Goal: Transaction & Acquisition: Download file/media

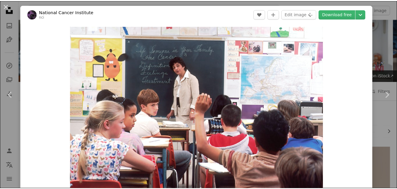
scroll to position [125, 0]
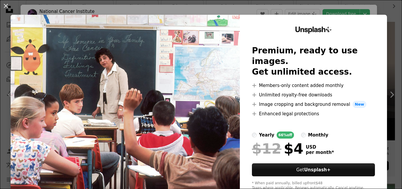
click at [155, 80] on img at bounding box center [125, 108] width 229 height 187
click at [385, 12] on div "An X shape Unsplash+ Premium, ready to use images. Get unlimited access. A plus…" at bounding box center [201, 94] width 402 height 189
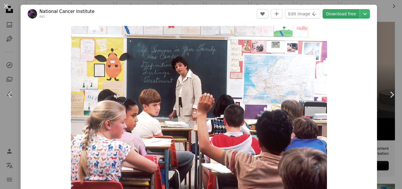
click at [346, 13] on link "Download free" at bounding box center [340, 13] width 37 height 9
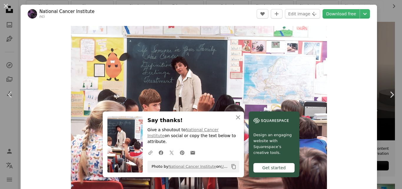
drag, startPoint x: 160, startPoint y: 1, endPoint x: 368, endPoint y: 34, distance: 211.4
click at [368, 34] on div "Zoom in" at bounding box center [199, 111] width 356 height 176
click at [381, 27] on div "An X shape Chevron left Chevron right An X shape Close Say thanks! Give a shout…" at bounding box center [201, 94] width 402 height 189
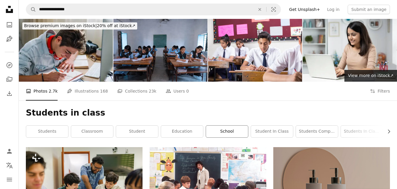
click at [226, 131] on link "school" at bounding box center [227, 131] width 42 height 12
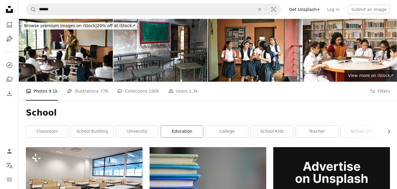
click at [178, 132] on link "education" at bounding box center [182, 131] width 42 height 12
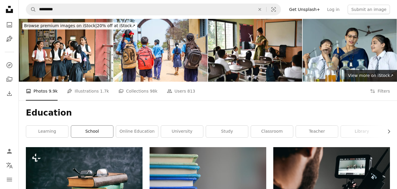
click at [95, 131] on link "school" at bounding box center [92, 131] width 42 height 12
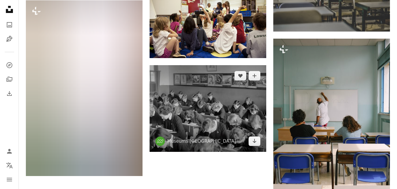
scroll to position [589, 0]
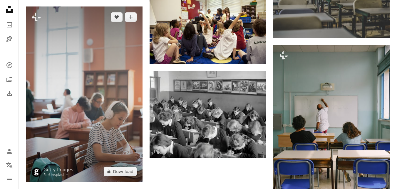
click at [86, 105] on img at bounding box center [84, 93] width 117 height 175
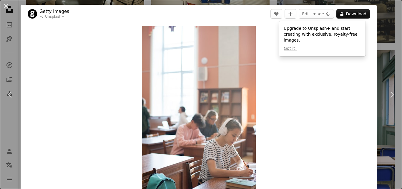
click at [13, 36] on div "An X shape Chevron left Chevron right Getty Images For Unsplash+ A heart A plus…" at bounding box center [201, 94] width 402 height 189
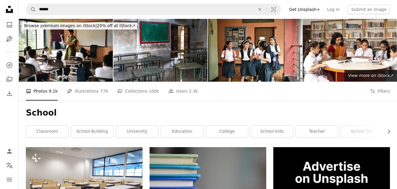
click at [393, 129] on div "School Chevron right classroom school building university education college sch…" at bounding box center [208, 123] width 378 height 46
click at [388, 133] on icon "Chevron right" at bounding box center [389, 131] width 6 height 6
click at [356, 130] on link "student" at bounding box center [364, 131] width 42 height 12
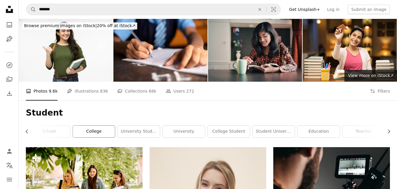
click at [99, 132] on link "college" at bounding box center [94, 131] width 42 height 12
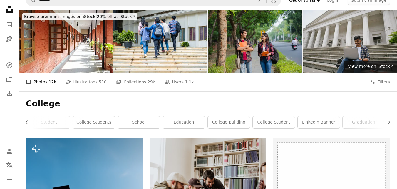
scroll to position [4, 0]
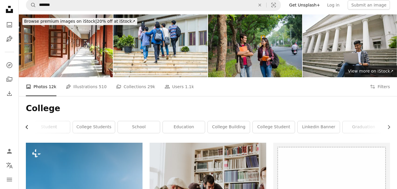
click at [26, 127] on icon "Chevron left" at bounding box center [27, 127] width 6 height 6
click at [137, 126] on link "student" at bounding box center [137, 127] width 42 height 12
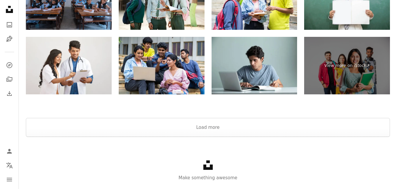
scroll to position [1129, 0]
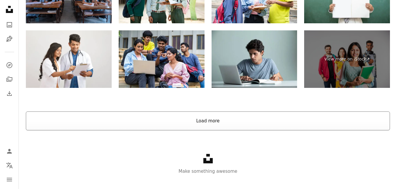
click at [230, 120] on button "Load more" at bounding box center [208, 120] width 364 height 19
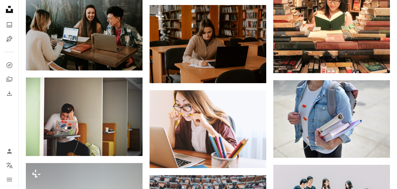
scroll to position [0, 0]
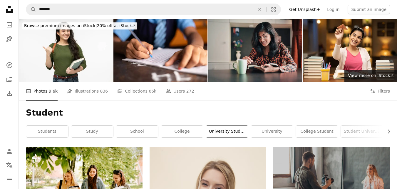
click at [221, 131] on link "university student" at bounding box center [227, 131] width 42 height 12
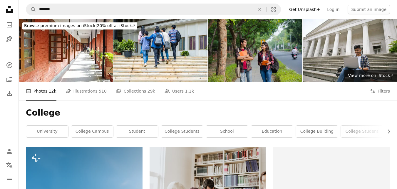
scroll to position [4, 0]
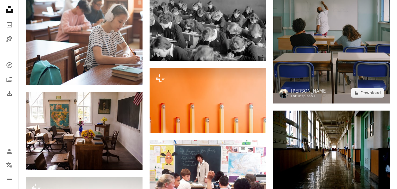
scroll to position [698, 0]
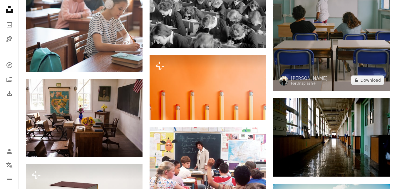
click at [337, 32] on img at bounding box center [331, 13] width 117 height 156
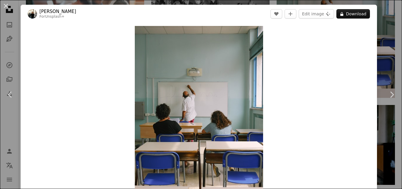
click at [385, 16] on div "An X shape Chevron left Chevron right [PERSON_NAME] For Unsplash+ A heart A plu…" at bounding box center [201, 94] width 402 height 189
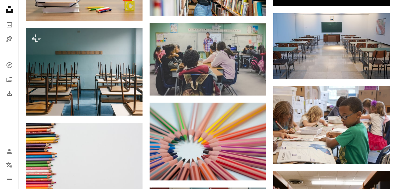
scroll to position [290, 0]
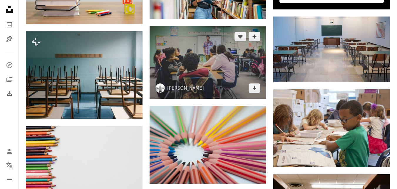
click at [183, 60] on img at bounding box center [208, 62] width 117 height 73
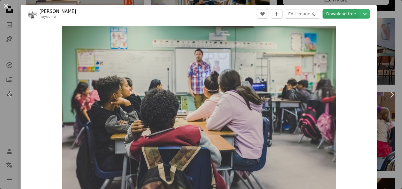
click at [336, 14] on link "Download free" at bounding box center [340, 13] width 37 height 9
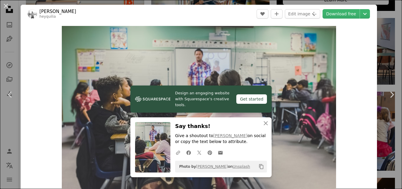
click at [380, 9] on div "An X shape Chevron left Chevron right Design an engaging website with Squarespa…" at bounding box center [201, 94] width 402 height 189
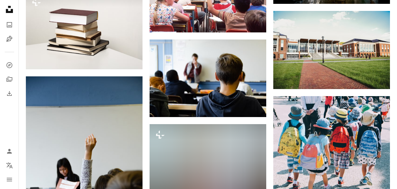
scroll to position [1005, 0]
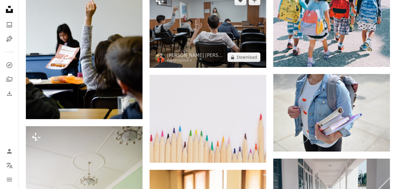
click at [210, 25] on img at bounding box center [208, 29] width 117 height 78
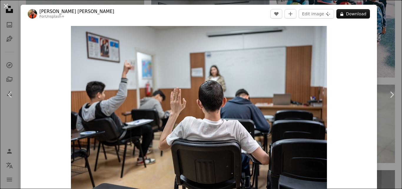
click at [386, 21] on div "An X shape Chevron left Chevron right [PERSON_NAME] [PERSON_NAME] For Unsplash+…" at bounding box center [201, 94] width 402 height 189
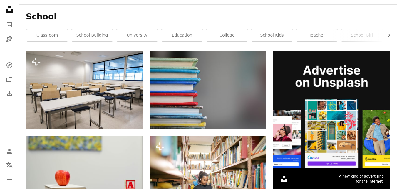
scroll to position [58, 0]
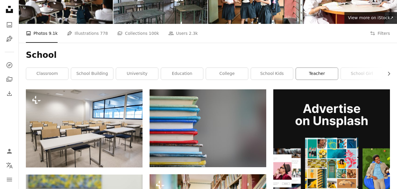
click at [320, 77] on link "teacher" at bounding box center [317, 74] width 42 height 12
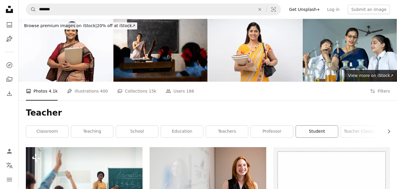
click at [318, 130] on link "student" at bounding box center [317, 131] width 42 height 12
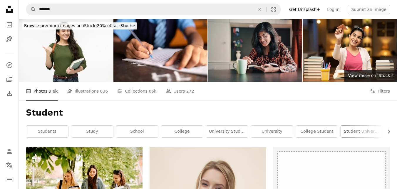
click at [360, 132] on link "student university" at bounding box center [362, 131] width 42 height 12
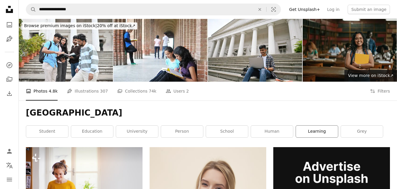
click at [316, 131] on link "learning" at bounding box center [317, 131] width 42 height 12
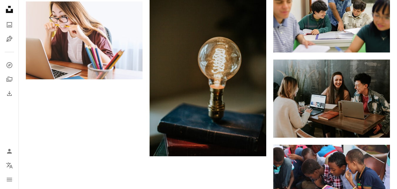
scroll to position [689, 0]
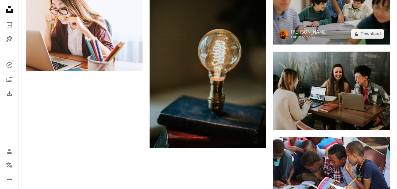
click at [333, 17] on img at bounding box center [331, 6] width 117 height 78
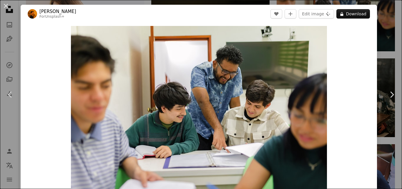
click at [387, 21] on div "An X shape Chevron left Chevron right [PERSON_NAME] For Unsplash+ A heart A plu…" at bounding box center [201, 94] width 402 height 189
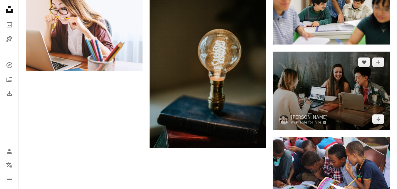
click at [350, 88] on img at bounding box center [331, 90] width 117 height 78
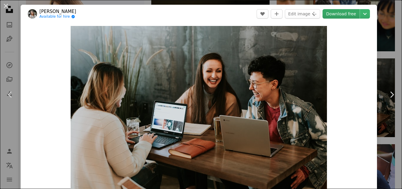
click at [333, 13] on link "Download free" at bounding box center [340, 13] width 37 height 9
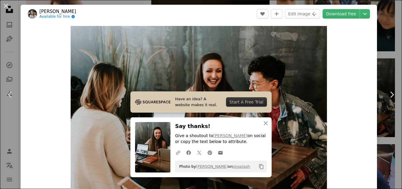
click at [384, 11] on div "An X shape Chevron left Chevron right Have an idea? A website makes it real. St…" at bounding box center [201, 94] width 402 height 189
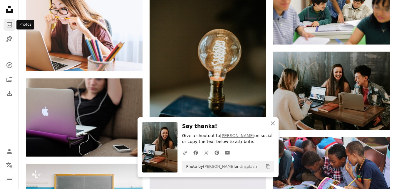
click at [12, 26] on icon "A photo" at bounding box center [9, 24] width 7 height 7
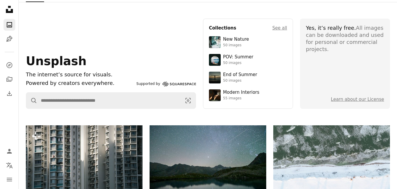
scroll to position [26, 0]
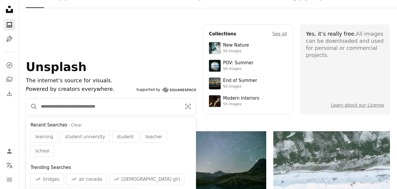
click at [69, 107] on input "Find visuals sitewide" at bounding box center [108, 106] width 143 height 16
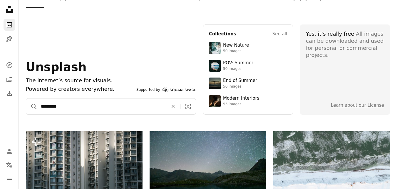
type input "*********"
click at [26, 98] on button "A magnifying glass" at bounding box center [31, 106] width 11 height 16
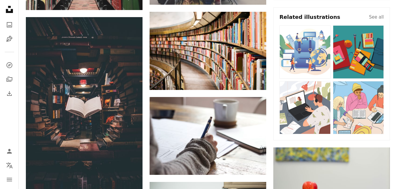
scroll to position [297, 0]
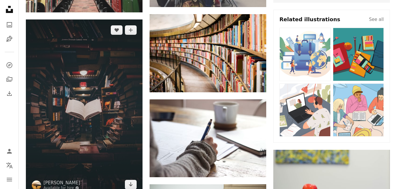
click at [84, 103] on img at bounding box center [84, 106] width 117 height 175
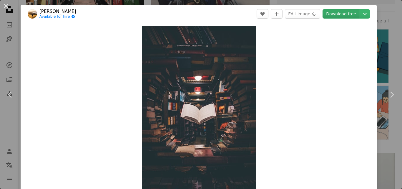
click at [333, 11] on link "Download free" at bounding box center [340, 13] width 37 height 9
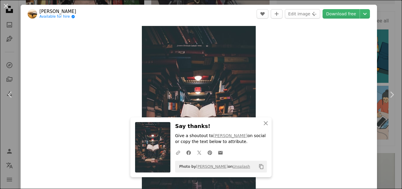
click at [378, 42] on div "An X shape Chevron left Chevron right An X shape Close Say thanks! Give a shout…" at bounding box center [201, 94] width 402 height 189
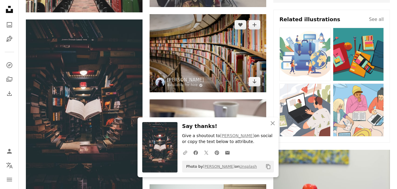
click at [177, 49] on img at bounding box center [208, 53] width 117 height 78
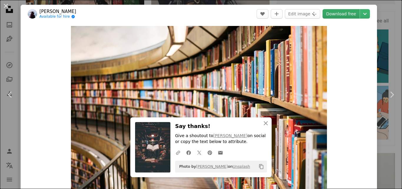
click at [333, 12] on link "Download free" at bounding box center [340, 13] width 37 height 9
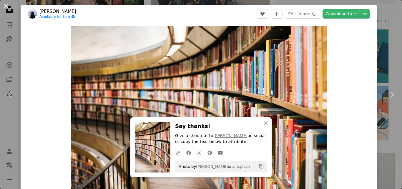
click at [373, 31] on div "An X shape Chevron left Chevron right An X shape Close Say thanks! Give a shout…" at bounding box center [201, 94] width 402 height 189
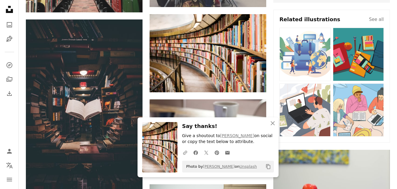
drag, startPoint x: 397, startPoint y: 59, endPoint x: 398, endPoint y: 66, distance: 7.4
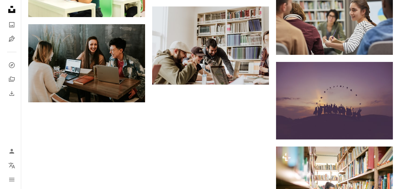
scroll to position [646, 0]
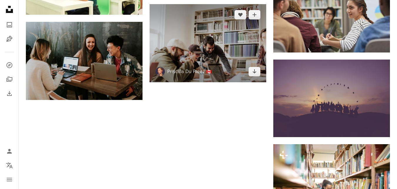
click at [203, 44] on img at bounding box center [208, 43] width 117 height 78
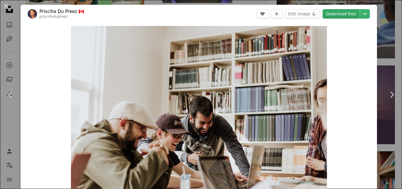
click at [341, 16] on link "Download free" at bounding box center [340, 13] width 37 height 9
